Goal: Task Accomplishment & Management: Use online tool/utility

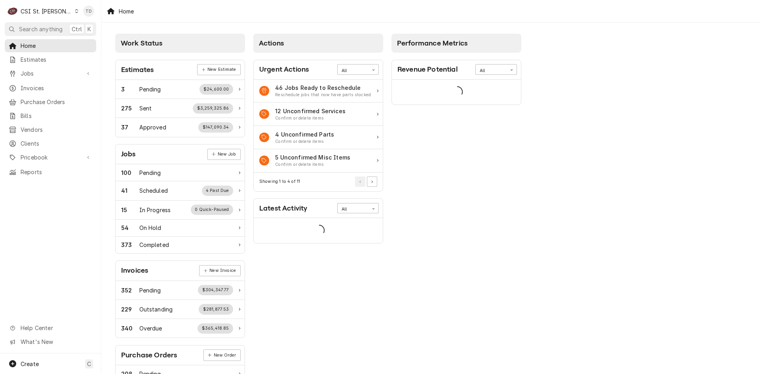
click at [49, 13] on div "CSI St. Louis" at bounding box center [46, 11] width 51 height 8
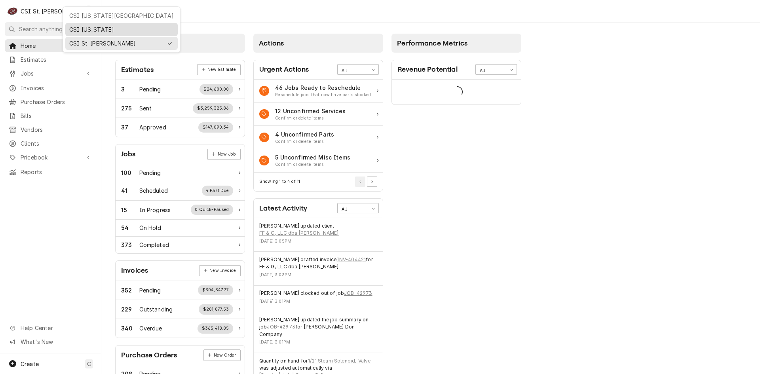
click at [83, 28] on div "CSI [US_STATE]" at bounding box center [121, 29] width 104 height 8
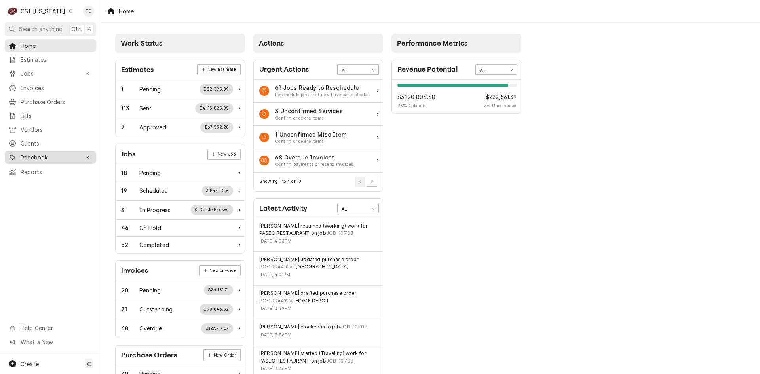
click at [66, 154] on span "Pricebook" at bounding box center [51, 157] width 60 height 8
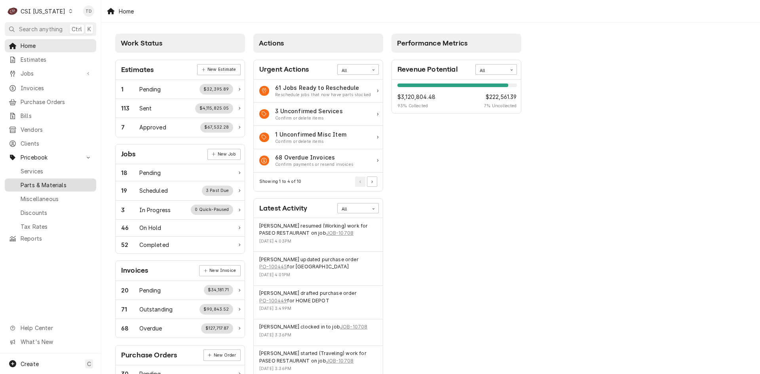
click at [71, 181] on span "Parts & Materials" at bounding box center [57, 185] width 72 height 8
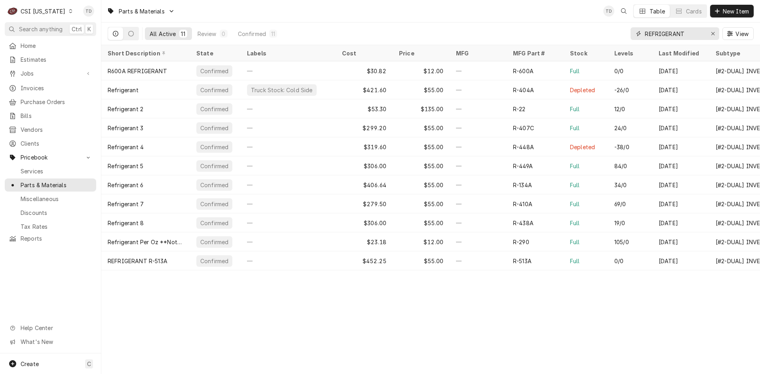
click at [688, 36] on input "REFRIGERANT" at bounding box center [674, 33] width 59 height 13
click at [53, 86] on span "Invoices" at bounding box center [57, 88] width 72 height 8
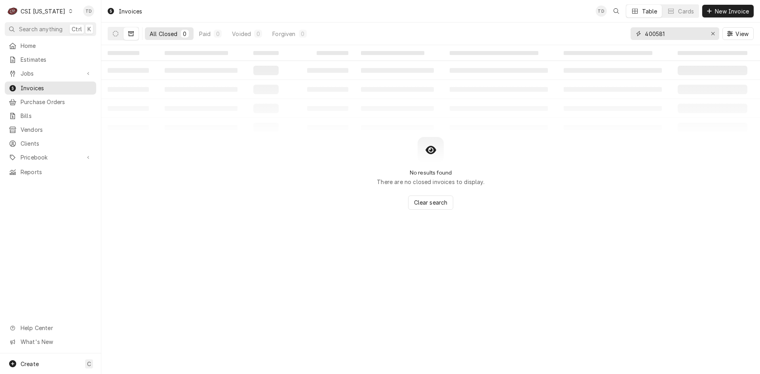
click at [671, 34] on input "400581" at bounding box center [674, 33] width 59 height 13
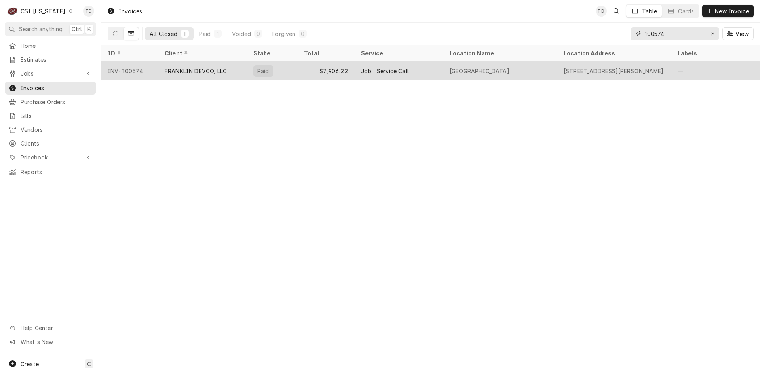
type input "100574"
click at [211, 70] on div "FRANKLIN DEVCO, LLC" at bounding box center [196, 71] width 62 height 8
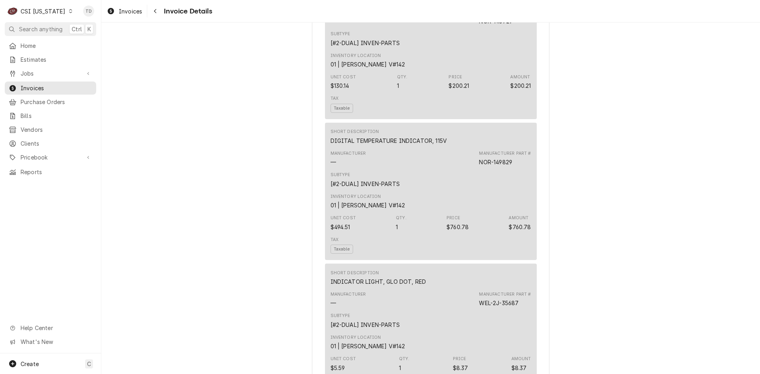
scroll to position [2057, 0]
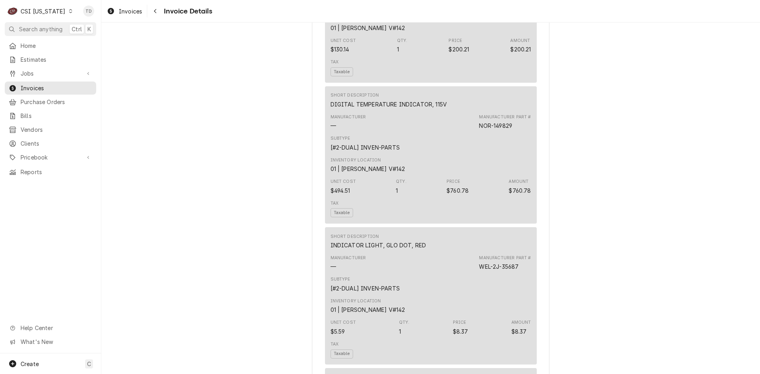
click at [397, 154] on div "Subtype [#2-DUAL] INVEN-PARTS" at bounding box center [430, 143] width 201 height 21
click at [415, 154] on div "Subtype [#2-DUAL] INVEN-PARTS" at bounding box center [430, 143] width 201 height 21
click at [59, 98] on span "Purchase Orders" at bounding box center [57, 102] width 72 height 8
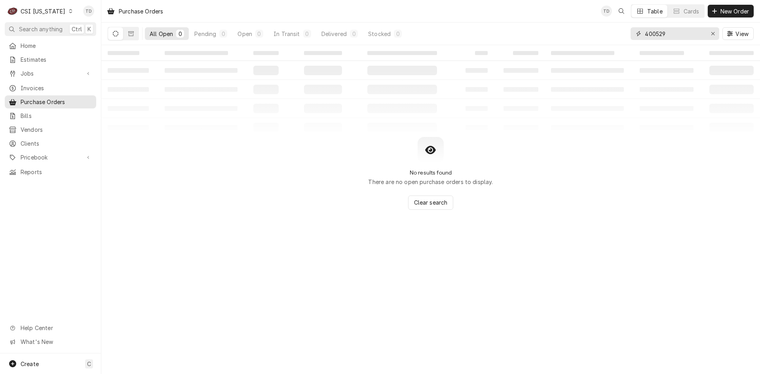
click at [668, 35] on input "400529" at bounding box center [674, 33] width 59 height 13
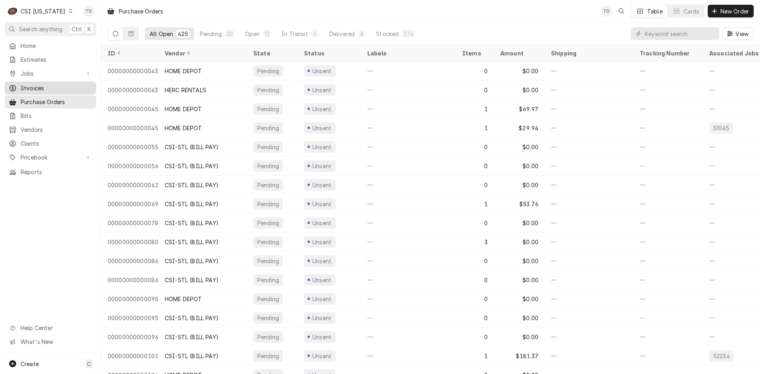
click at [53, 85] on span "Invoices" at bounding box center [57, 88] width 72 height 8
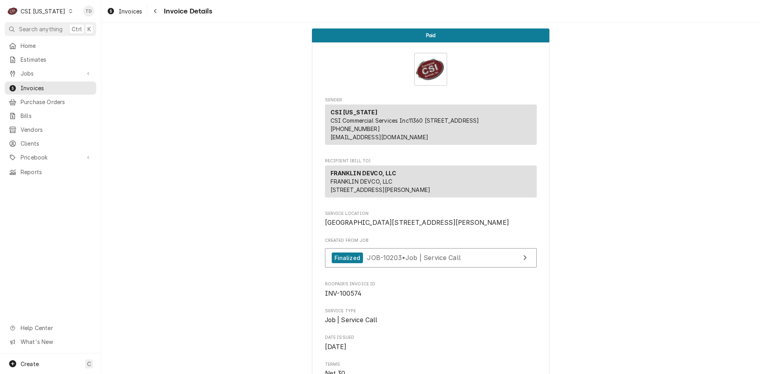
scroll to position [106, 0]
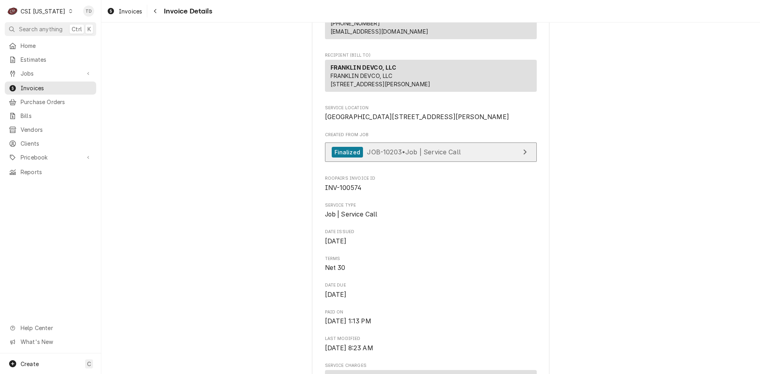
click at [367, 156] on span "JOB-10203 • Job | Service Call" at bounding box center [414, 152] width 94 height 8
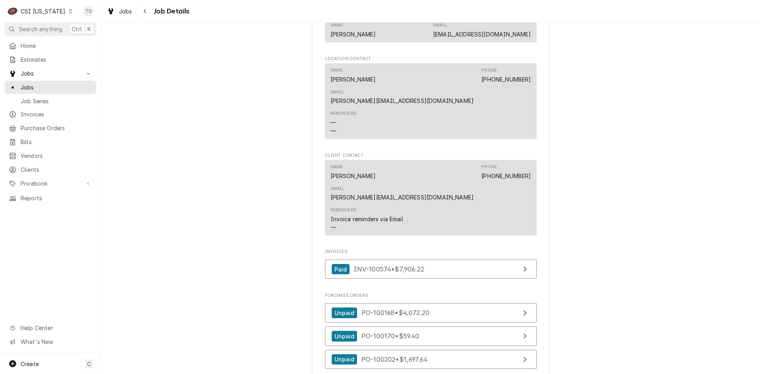
scroll to position [673, 0]
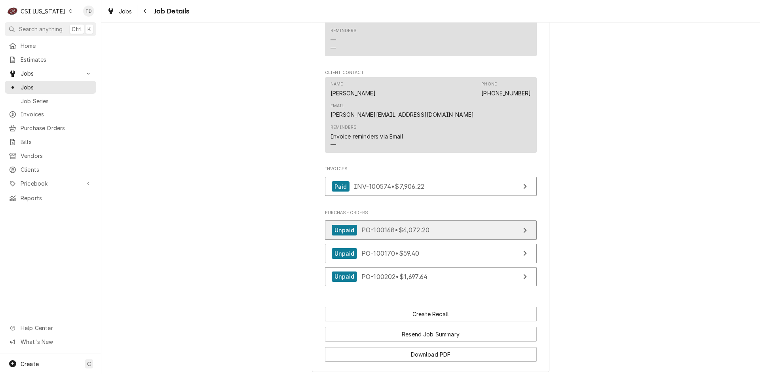
click at [366, 226] on span "PO-100168 • $4,072.20" at bounding box center [395, 230] width 68 height 8
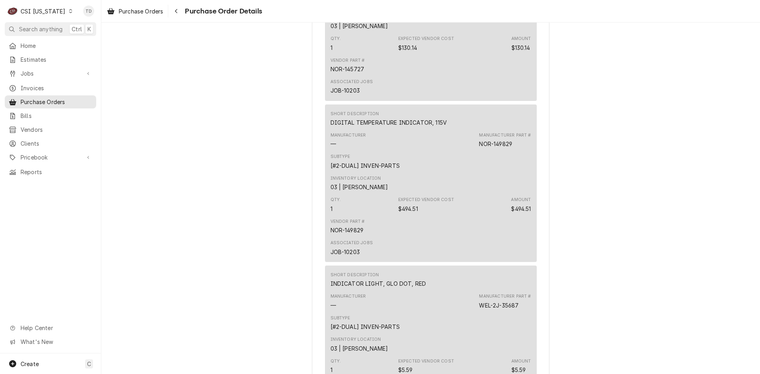
scroll to position [1767, 0]
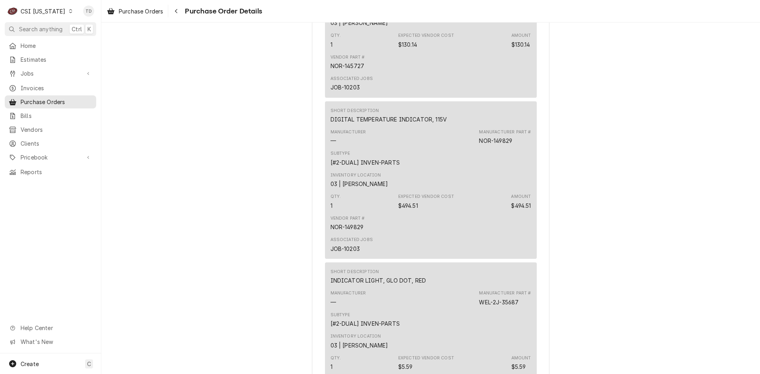
click at [370, 212] on div "Qty. 1 Expected Vendor Cost $494.51 Amount $494.51" at bounding box center [430, 201] width 201 height 21
click at [350, 231] on div "NOR-149829" at bounding box center [346, 227] width 33 height 8
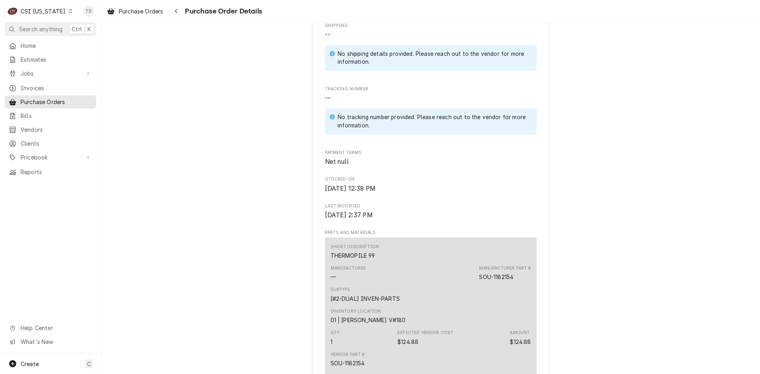
scroll to position [343, 0]
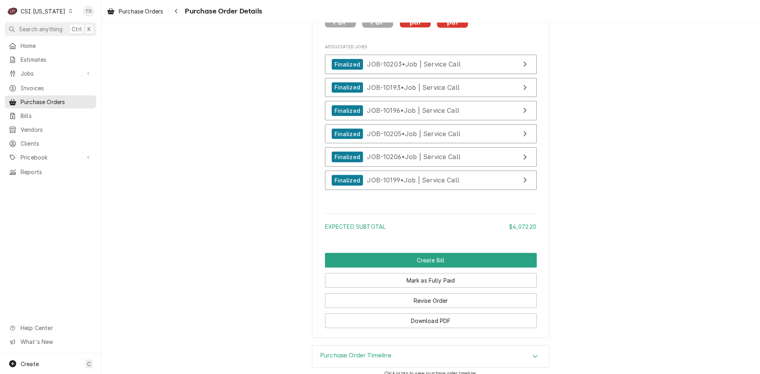
scroll to position [5319, 0]
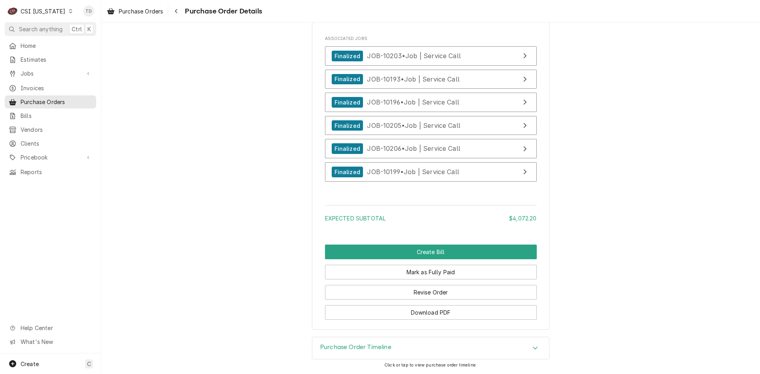
click at [395, 350] on div "Purchase Order Timeline" at bounding box center [430, 348] width 237 height 22
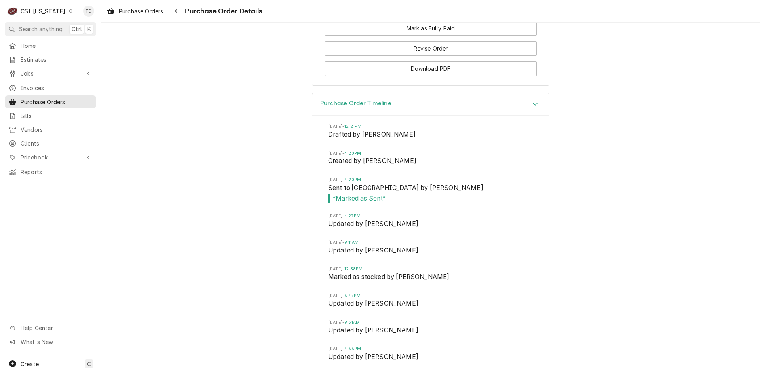
scroll to position [5543, 0]
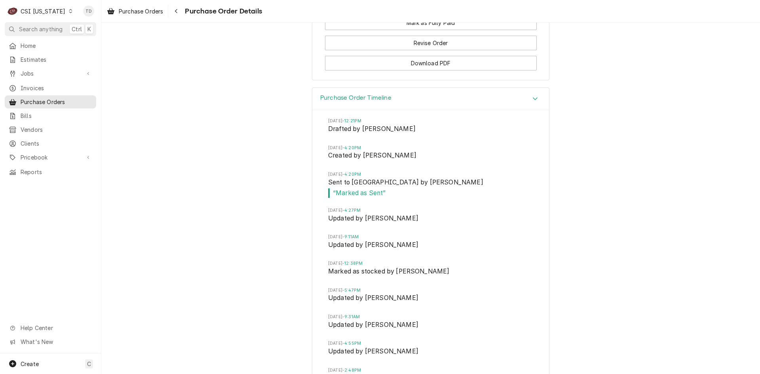
click at [312, 244] on div "Wed, Jul 2, 2025 - 12:21PM Drafted by Ken Jiricek Wed, Jul 2, 2025 - 4:20PM Cre…" at bounding box center [430, 292] width 237 height 364
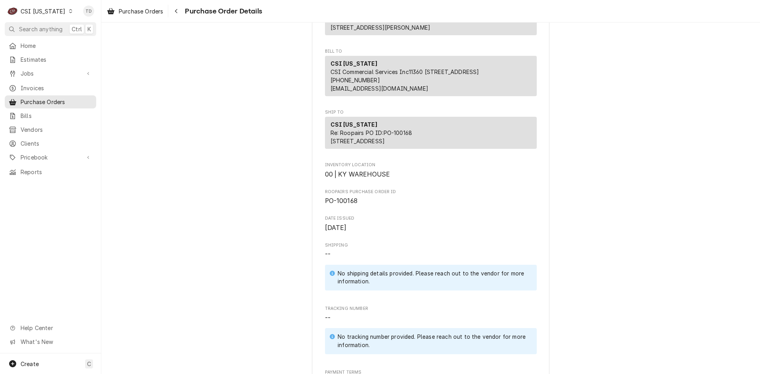
scroll to position [106, 0]
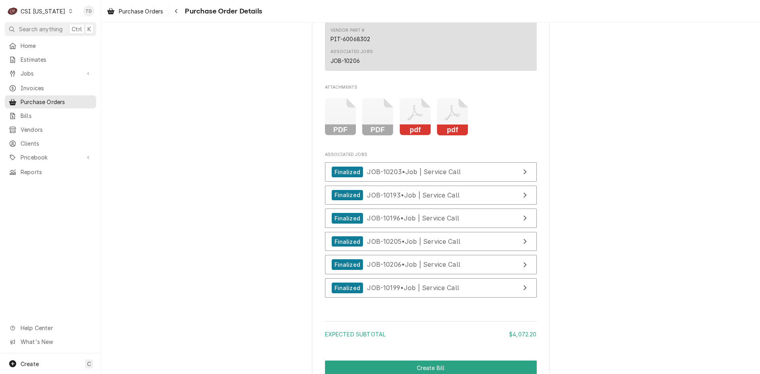
scroll to position [5147, 0]
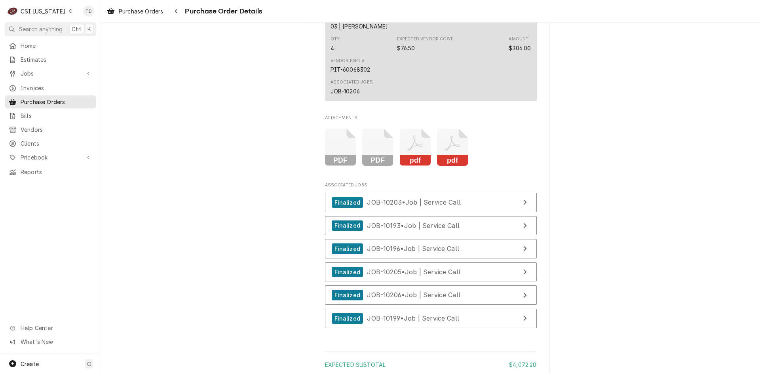
click at [451, 166] on icon "Attachments" at bounding box center [452, 148] width 31 height 38
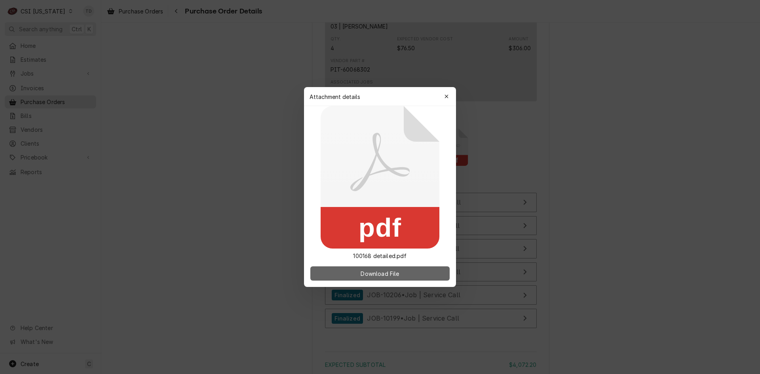
click at [384, 273] on span "Download File" at bounding box center [380, 273] width 42 height 8
